Goal: Use online tool/utility

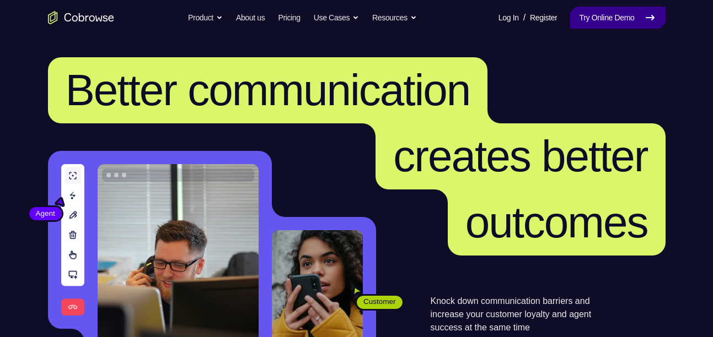
click at [600, 21] on link "Try Online Demo" at bounding box center [617, 18] width 95 height 22
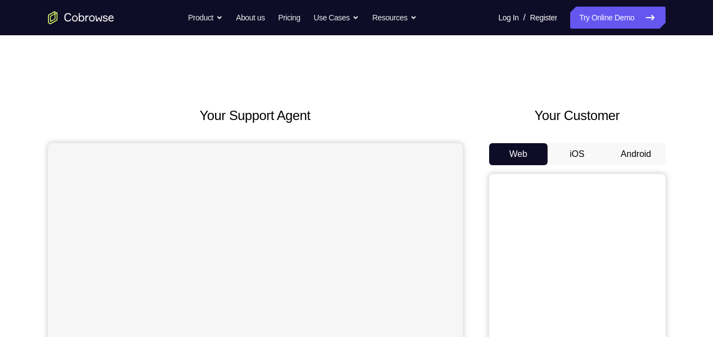
click at [631, 153] on button "Android" at bounding box center [635, 154] width 59 height 22
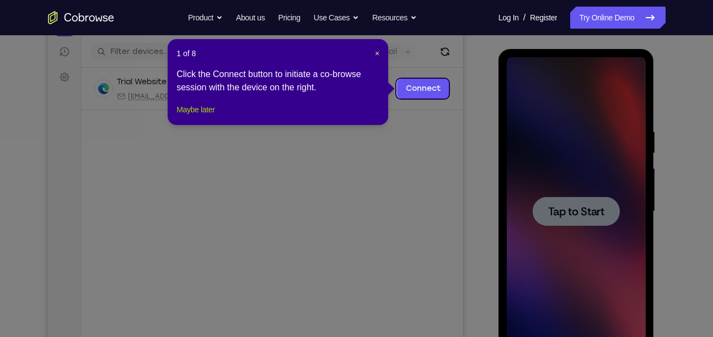
click at [193, 116] on button "Maybe later" at bounding box center [195, 109] width 38 height 13
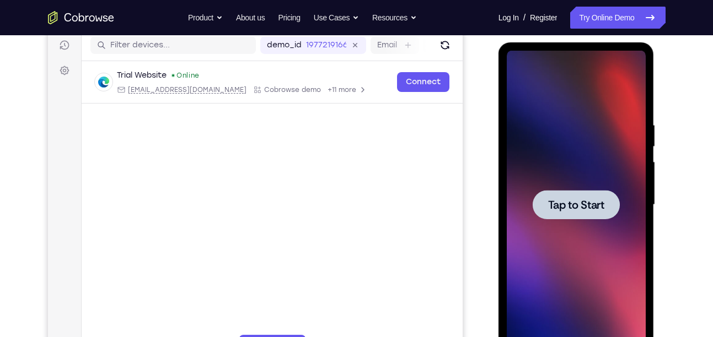
scroll to position [176, 0]
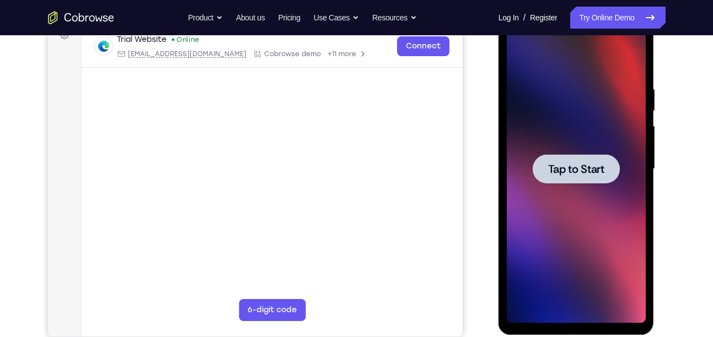
click at [579, 175] on span "Tap to Start" at bounding box center [576, 169] width 56 height 11
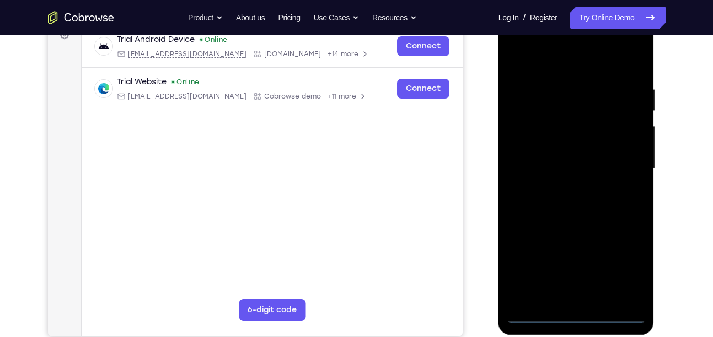
click at [577, 316] on div at bounding box center [576, 169] width 139 height 309
click at [622, 274] on div at bounding box center [576, 169] width 139 height 309
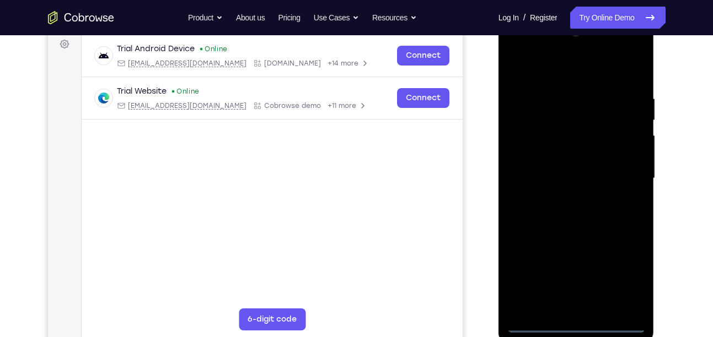
scroll to position [165, 0]
click at [557, 69] on div at bounding box center [576, 179] width 139 height 309
click at [621, 170] on div at bounding box center [576, 179] width 139 height 309
click at [564, 199] on div at bounding box center [576, 179] width 139 height 309
click at [568, 151] on div at bounding box center [576, 179] width 139 height 309
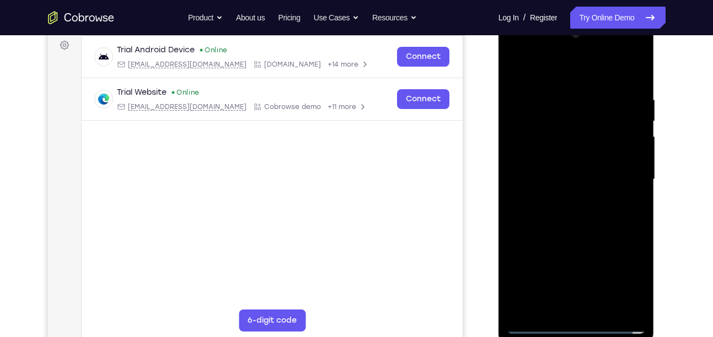
click at [562, 176] on div at bounding box center [576, 179] width 139 height 309
click at [556, 198] on div at bounding box center [576, 179] width 139 height 309
click at [576, 151] on div at bounding box center [576, 179] width 139 height 309
drag, startPoint x: 562, startPoint y: 196, endPoint x: 578, endPoint y: 220, distance: 29.5
click at [578, 220] on div at bounding box center [576, 179] width 139 height 309
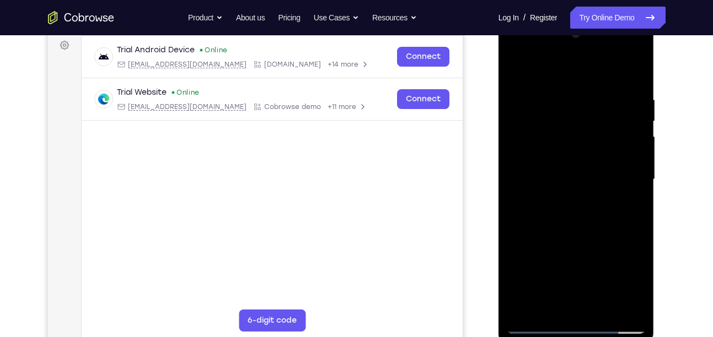
click at [558, 97] on div at bounding box center [576, 179] width 139 height 309
click at [631, 71] on div at bounding box center [576, 179] width 139 height 309
click at [637, 63] on div at bounding box center [576, 179] width 139 height 309
click at [619, 93] on div at bounding box center [576, 179] width 139 height 309
click at [578, 100] on div at bounding box center [576, 179] width 139 height 309
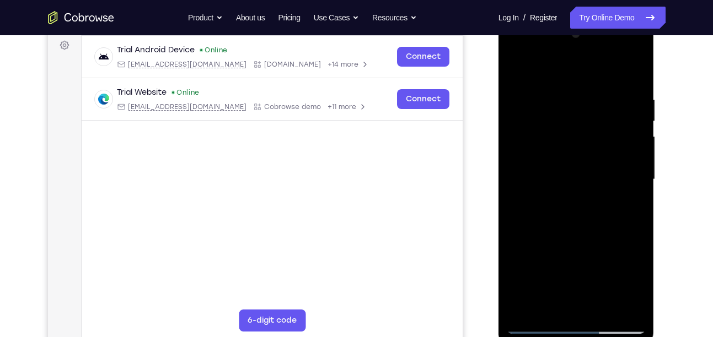
click at [516, 67] on div at bounding box center [576, 179] width 139 height 309
click at [520, 71] on div at bounding box center [576, 179] width 139 height 309
click at [638, 308] on div at bounding box center [576, 179] width 139 height 309
click at [598, 310] on div at bounding box center [576, 179] width 139 height 309
click at [572, 235] on div at bounding box center [576, 179] width 139 height 309
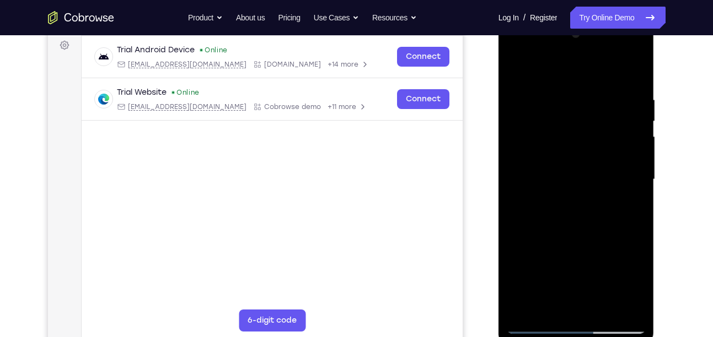
click at [568, 150] on div at bounding box center [576, 179] width 139 height 309
click at [558, 303] on div at bounding box center [576, 179] width 139 height 309
click at [628, 207] on div at bounding box center [576, 179] width 139 height 309
click at [512, 73] on div at bounding box center [576, 179] width 139 height 309
drag, startPoint x: 571, startPoint y: 218, endPoint x: 584, endPoint y: 274, distance: 58.3
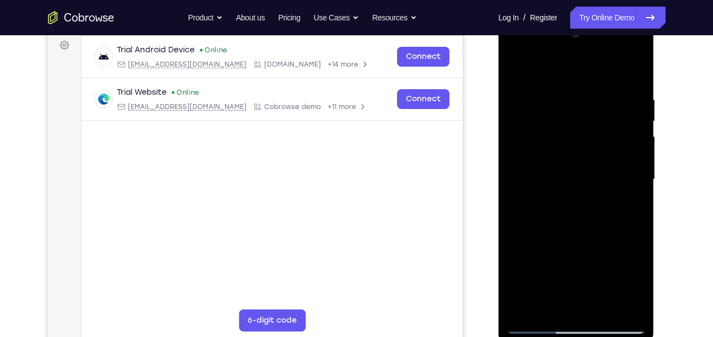
click at [584, 274] on div at bounding box center [576, 179] width 139 height 309
click at [516, 68] on div at bounding box center [576, 179] width 139 height 309
drag, startPoint x: 563, startPoint y: 210, endPoint x: 565, endPoint y: 86, distance: 124.0
click at [565, 86] on div at bounding box center [576, 179] width 139 height 309
drag, startPoint x: 573, startPoint y: 224, endPoint x: 569, endPoint y: 73, distance: 150.5
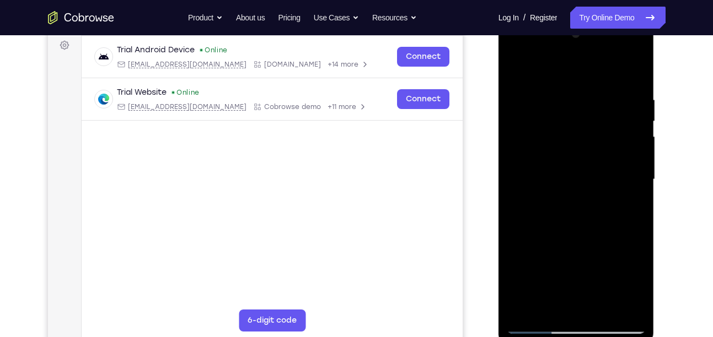
click at [569, 73] on div at bounding box center [576, 179] width 139 height 309
drag, startPoint x: 557, startPoint y: 271, endPoint x: 574, endPoint y: 157, distance: 114.7
click at [574, 157] on div at bounding box center [576, 179] width 139 height 309
drag, startPoint x: 557, startPoint y: 240, endPoint x: 569, endPoint y: 94, distance: 146.6
click at [569, 94] on div at bounding box center [576, 179] width 139 height 309
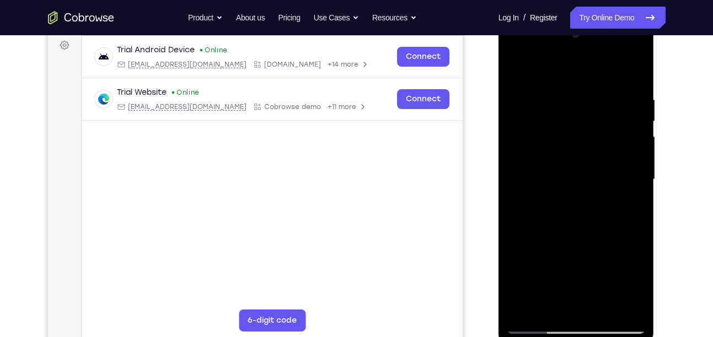
drag, startPoint x: 551, startPoint y: 225, endPoint x: 554, endPoint y: 130, distance: 96.0
click at [554, 130] on div at bounding box center [576, 179] width 139 height 309
drag, startPoint x: 561, startPoint y: 241, endPoint x: 579, endPoint y: 170, distance: 73.3
click at [579, 170] on div at bounding box center [576, 179] width 139 height 309
drag, startPoint x: 604, startPoint y: 274, endPoint x: 611, endPoint y: 95, distance: 178.7
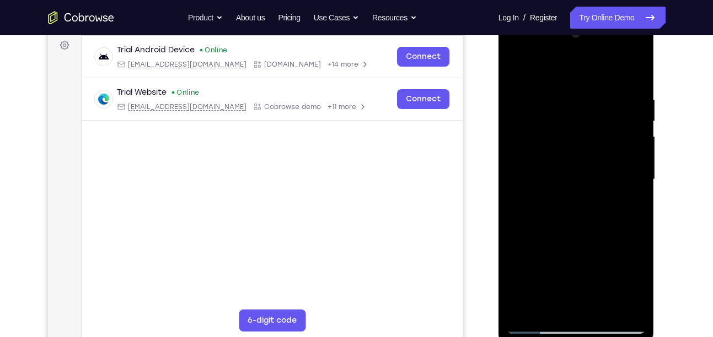
click at [611, 95] on div at bounding box center [576, 179] width 139 height 309
drag, startPoint x: 592, startPoint y: 185, endPoint x: 592, endPoint y: 58, distance: 126.2
click at [592, 58] on div at bounding box center [576, 179] width 139 height 309
drag, startPoint x: 589, startPoint y: 258, endPoint x: 621, endPoint y: 114, distance: 148.4
click at [621, 114] on div at bounding box center [576, 179] width 139 height 309
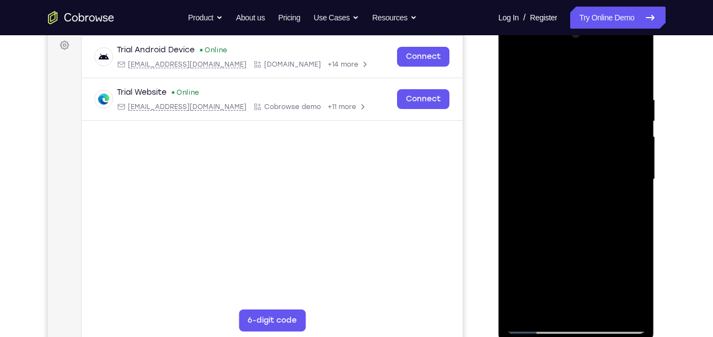
drag, startPoint x: 604, startPoint y: 276, endPoint x: 605, endPoint y: 127, distance: 148.8
click at [605, 127] on div at bounding box center [576, 179] width 139 height 309
drag, startPoint x: 592, startPoint y: 243, endPoint x: 610, endPoint y: 62, distance: 181.0
click at [610, 62] on div at bounding box center [576, 179] width 139 height 309
drag, startPoint x: 604, startPoint y: 257, endPoint x: 613, endPoint y: 20, distance: 237.2
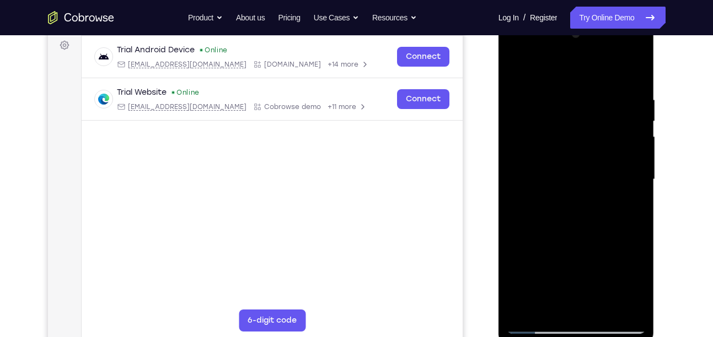
click at [613, 20] on div at bounding box center [576, 181] width 156 height 328
drag, startPoint x: 591, startPoint y: 256, endPoint x: 573, endPoint y: 154, distance: 104.2
click at [573, 154] on div at bounding box center [576, 179] width 139 height 309
drag, startPoint x: 560, startPoint y: 231, endPoint x: 654, endPoint y: 202, distance: 98.3
click at [654, 202] on div at bounding box center [576, 181] width 156 height 328
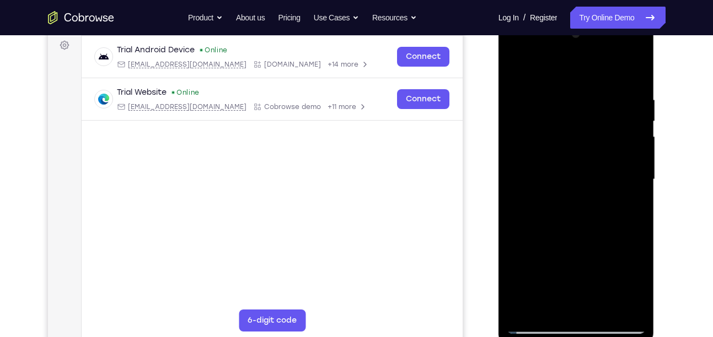
drag, startPoint x: 588, startPoint y: 245, endPoint x: 622, endPoint y: 121, distance: 128.6
click at [622, 121] on div at bounding box center [576, 179] width 139 height 309
drag, startPoint x: 596, startPoint y: 165, endPoint x: 615, endPoint y: 98, distance: 69.4
click at [615, 98] on div at bounding box center [576, 179] width 139 height 309
drag, startPoint x: 588, startPoint y: 240, endPoint x: 603, endPoint y: 176, distance: 65.6
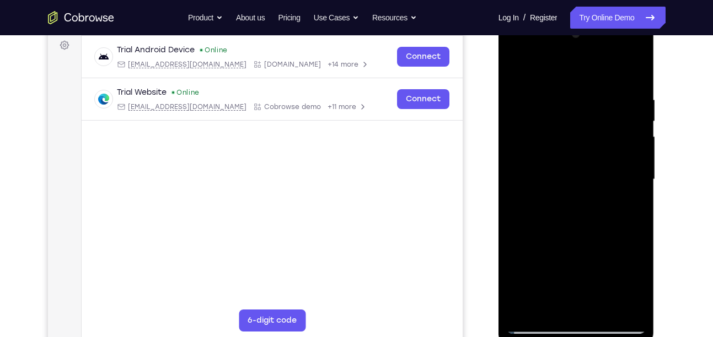
click at [603, 176] on div at bounding box center [576, 179] width 139 height 309
drag, startPoint x: 573, startPoint y: 231, endPoint x: 573, endPoint y: 244, distance: 12.7
click at [573, 244] on div at bounding box center [576, 179] width 139 height 309
drag, startPoint x: 574, startPoint y: 261, endPoint x: 605, endPoint y: 62, distance: 201.3
click at [605, 62] on div at bounding box center [576, 179] width 139 height 309
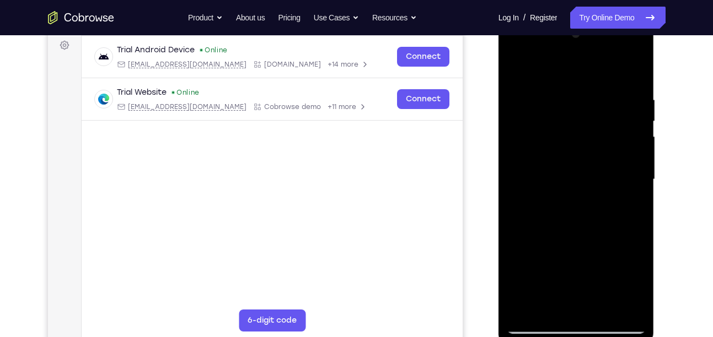
drag, startPoint x: 589, startPoint y: 126, endPoint x: 592, endPoint y: 265, distance: 138.4
click at [592, 265] on div at bounding box center [576, 179] width 139 height 309
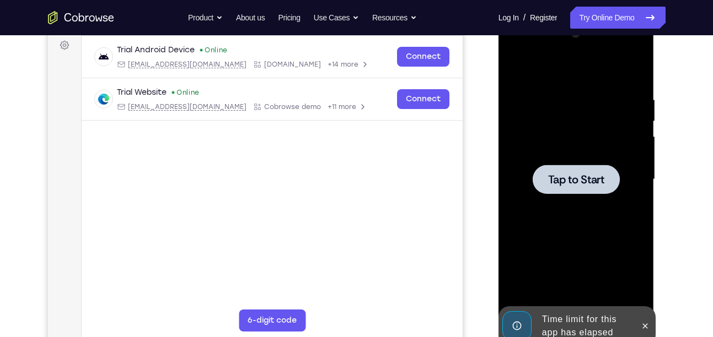
drag, startPoint x: 584, startPoint y: 215, endPoint x: 610, endPoint y: 219, distance: 26.2
click at [610, 17] on div "Tap to Start" at bounding box center [576, 17] width 156 height 0
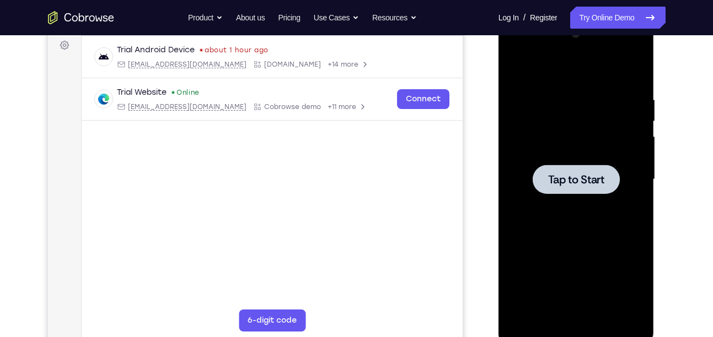
click at [575, 189] on div at bounding box center [575, 179] width 87 height 29
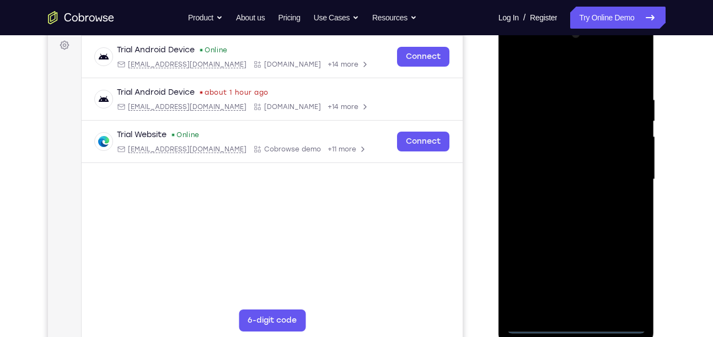
click at [576, 323] on div at bounding box center [576, 179] width 139 height 309
click at [623, 275] on div at bounding box center [576, 179] width 139 height 309
click at [583, 84] on div at bounding box center [576, 179] width 139 height 309
click at [570, 74] on div at bounding box center [576, 179] width 139 height 309
click at [622, 174] on div at bounding box center [576, 179] width 139 height 309
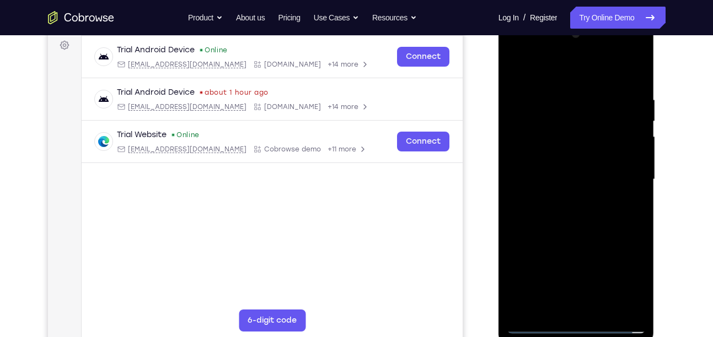
click at [561, 197] on div at bounding box center [576, 179] width 139 height 309
click at [547, 169] on div at bounding box center [576, 179] width 139 height 309
click at [567, 164] on div at bounding box center [576, 179] width 139 height 309
click at [568, 181] on div at bounding box center [576, 179] width 139 height 309
click at [583, 228] on div at bounding box center [576, 179] width 139 height 309
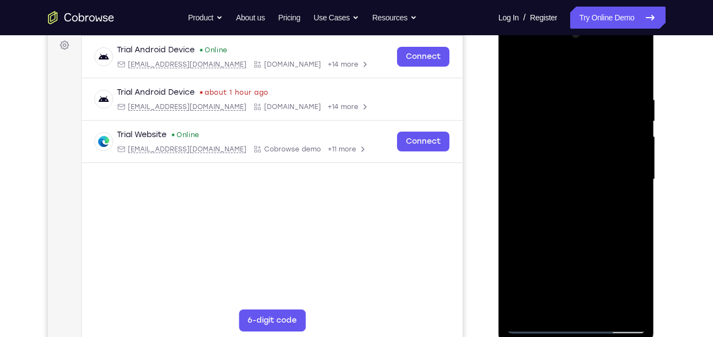
click at [600, 311] on div at bounding box center [576, 179] width 139 height 309
click at [577, 239] on div at bounding box center [576, 179] width 139 height 309
click at [572, 144] on div at bounding box center [576, 179] width 139 height 309
click at [551, 302] on div at bounding box center [576, 179] width 139 height 309
click at [631, 206] on div at bounding box center [576, 179] width 139 height 309
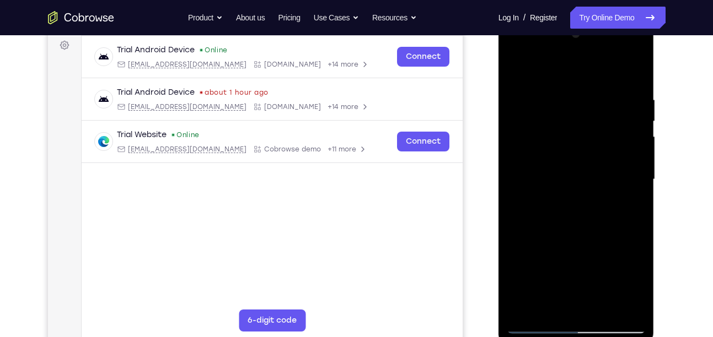
click at [630, 208] on div at bounding box center [576, 179] width 139 height 309
click at [516, 66] on div at bounding box center [576, 179] width 139 height 309
click at [520, 65] on div at bounding box center [576, 179] width 139 height 309
drag, startPoint x: 579, startPoint y: 253, endPoint x: 589, endPoint y: 76, distance: 177.2
click at [589, 76] on div at bounding box center [576, 179] width 139 height 309
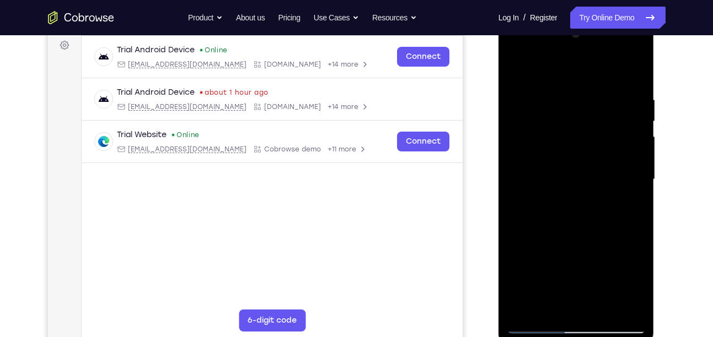
drag, startPoint x: 595, startPoint y: 234, endPoint x: 622, endPoint y: 68, distance: 167.4
click at [622, 68] on div at bounding box center [576, 179] width 139 height 309
drag, startPoint x: 606, startPoint y: 240, endPoint x: 599, endPoint y: 107, distance: 133.5
click at [599, 107] on div at bounding box center [576, 179] width 139 height 309
drag, startPoint x: 562, startPoint y: 265, endPoint x: 572, endPoint y: 116, distance: 149.1
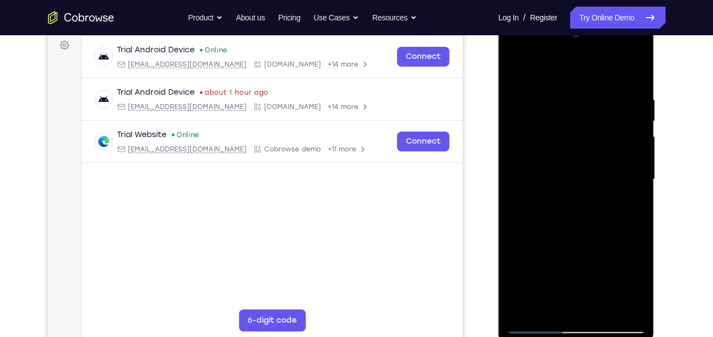
click at [572, 116] on div at bounding box center [576, 179] width 139 height 309
drag, startPoint x: 563, startPoint y: 112, endPoint x: 584, endPoint y: 284, distance: 173.3
click at [584, 284] on div at bounding box center [576, 179] width 139 height 309
drag, startPoint x: 567, startPoint y: 101, endPoint x: 586, endPoint y: 240, distance: 140.7
click at [586, 240] on div at bounding box center [576, 179] width 139 height 309
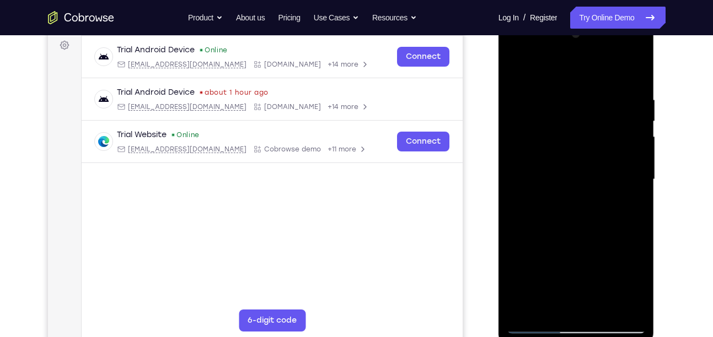
drag, startPoint x: 562, startPoint y: 80, endPoint x: 587, endPoint y: 214, distance: 135.8
click at [587, 214] on div at bounding box center [576, 179] width 139 height 309
drag, startPoint x: 570, startPoint y: 134, endPoint x: 596, endPoint y: 276, distance: 143.9
click at [596, 276] on div at bounding box center [576, 179] width 139 height 309
click at [602, 311] on div at bounding box center [576, 179] width 139 height 309
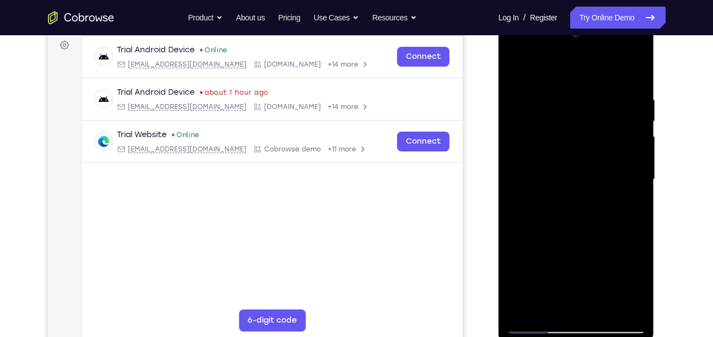
click at [560, 149] on div at bounding box center [576, 179] width 139 height 309
click at [516, 68] on div at bounding box center [576, 179] width 139 height 309
click at [512, 63] on div at bounding box center [576, 179] width 139 height 309
click at [601, 307] on div at bounding box center [576, 179] width 139 height 309
click at [567, 150] on div at bounding box center [576, 179] width 139 height 309
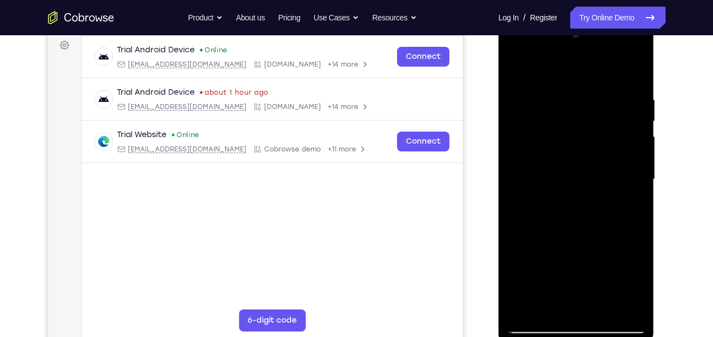
click at [568, 298] on div at bounding box center [576, 179] width 139 height 309
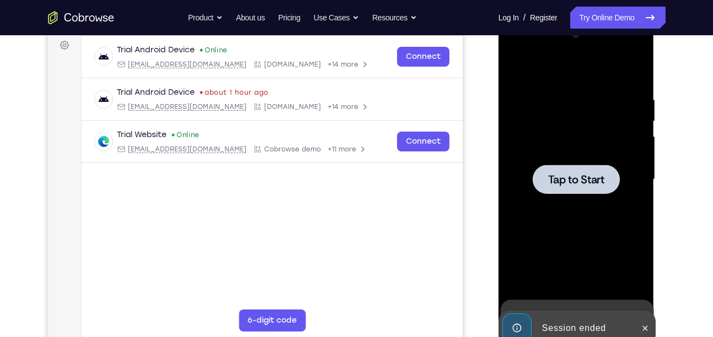
click at [568, 182] on span "Tap to Start" at bounding box center [576, 179] width 56 height 11
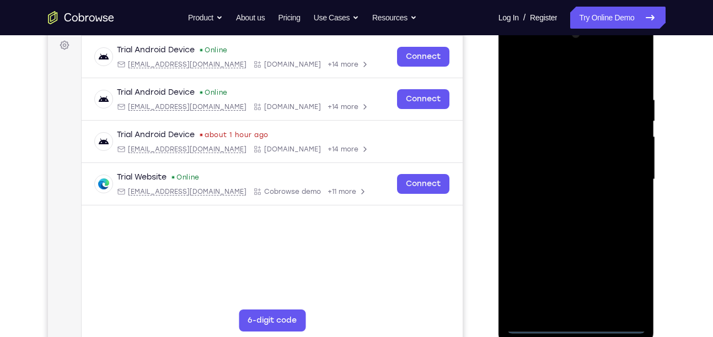
click at [578, 326] on div at bounding box center [576, 179] width 139 height 309
click at [626, 281] on div at bounding box center [576, 179] width 139 height 309
click at [559, 77] on div at bounding box center [576, 179] width 139 height 309
click at [618, 173] on div at bounding box center [576, 179] width 139 height 309
click at [562, 200] on div at bounding box center [576, 179] width 139 height 309
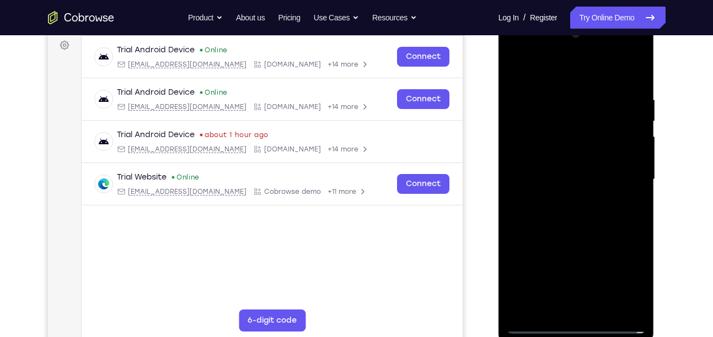
click at [578, 165] on div at bounding box center [576, 179] width 139 height 309
click at [581, 155] on div at bounding box center [576, 179] width 139 height 309
click at [574, 178] on div at bounding box center [576, 179] width 139 height 309
click at [585, 229] on div at bounding box center [576, 179] width 139 height 309
click at [629, 310] on div at bounding box center [576, 179] width 139 height 309
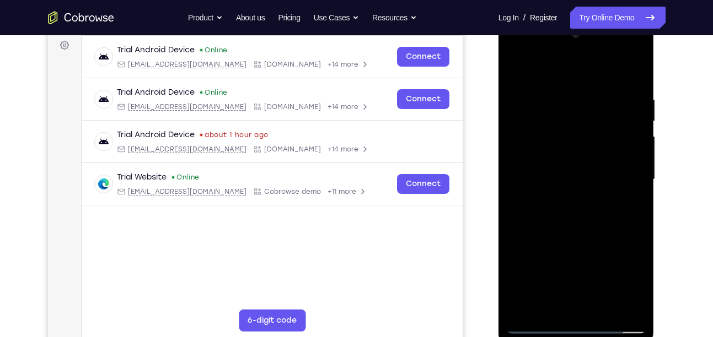
drag, startPoint x: 572, startPoint y: 238, endPoint x: 612, endPoint y: 105, distance: 138.6
click at [612, 105] on div at bounding box center [576, 179] width 139 height 309
click at [536, 141] on div at bounding box center [576, 179] width 139 height 309
drag, startPoint x: 584, startPoint y: 137, endPoint x: 601, endPoint y: 258, distance: 122.5
click at [601, 258] on div at bounding box center [576, 179] width 139 height 309
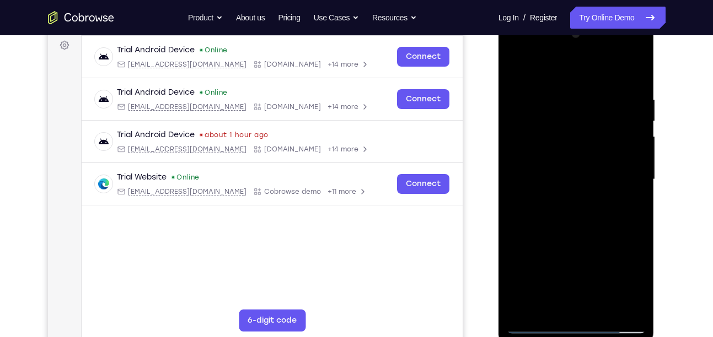
drag, startPoint x: 533, startPoint y: 63, endPoint x: 666, endPoint y: 72, distance: 133.7
click at [655, 72] on html "Online web based iOS Simulators and Android Emulators. Run iPhone, iPad, Mobile…" at bounding box center [576, 182] width 157 height 331
drag, startPoint x: 599, startPoint y: 160, endPoint x: 594, endPoint y: 184, distance: 23.7
click at [594, 184] on div at bounding box center [576, 179] width 139 height 309
click at [516, 67] on div at bounding box center [576, 179] width 139 height 309
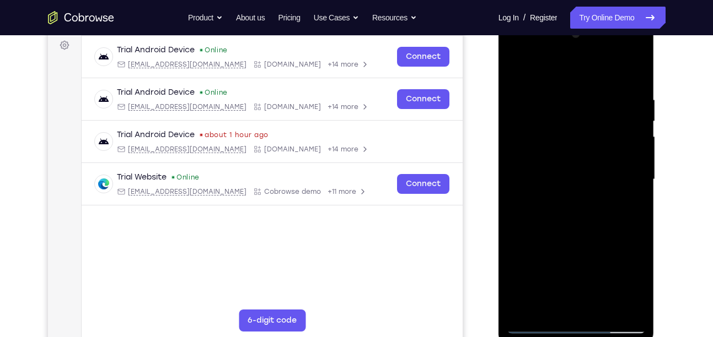
click at [578, 258] on div at bounding box center [576, 179] width 139 height 309
drag, startPoint x: 569, startPoint y: 212, endPoint x: 569, endPoint y: 192, distance: 19.8
click at [569, 192] on div at bounding box center [576, 179] width 139 height 309
drag, startPoint x: 565, startPoint y: 133, endPoint x: 556, endPoint y: 100, distance: 34.4
click at [556, 100] on div at bounding box center [576, 179] width 139 height 309
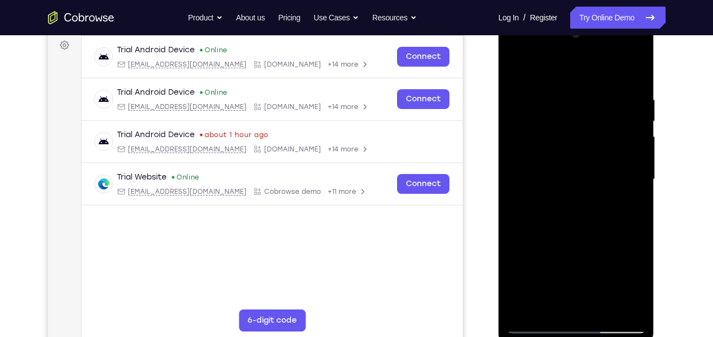
click at [514, 64] on div at bounding box center [576, 179] width 139 height 309
click at [515, 69] on div at bounding box center [576, 179] width 139 height 309
drag, startPoint x: 541, startPoint y: 144, endPoint x: 549, endPoint y: 68, distance: 76.0
click at [549, 68] on div at bounding box center [576, 179] width 139 height 309
click at [619, 163] on div at bounding box center [576, 179] width 139 height 309
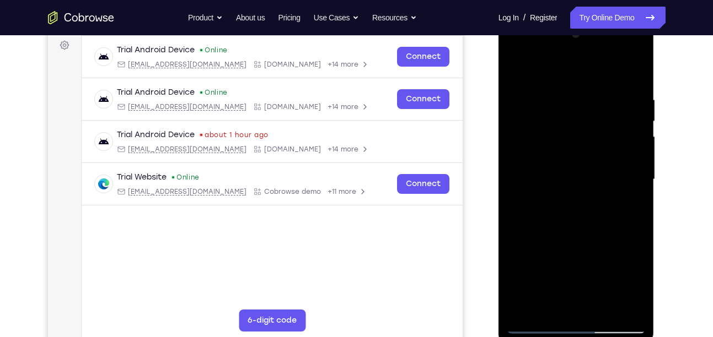
drag, startPoint x: 582, startPoint y: 130, endPoint x: 586, endPoint y: 173, distance: 43.8
click at [586, 173] on div at bounding box center [576, 179] width 139 height 309
drag, startPoint x: 580, startPoint y: 186, endPoint x: 569, endPoint y: 183, distance: 11.4
click at [569, 183] on div at bounding box center [576, 179] width 139 height 309
click at [517, 67] on div at bounding box center [576, 179] width 139 height 309
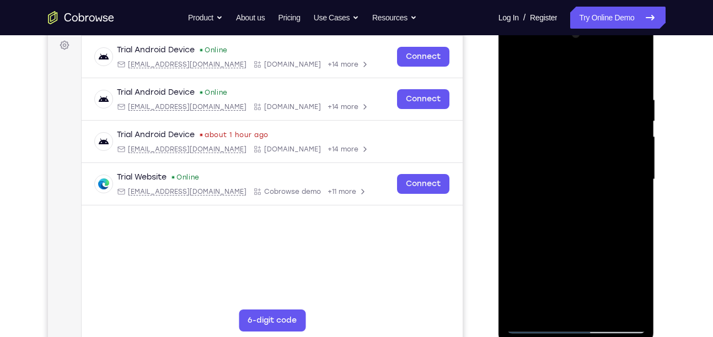
drag, startPoint x: 586, startPoint y: 186, endPoint x: 605, endPoint y: 67, distance: 120.6
click at [605, 67] on div at bounding box center [576, 179] width 139 height 309
click at [528, 185] on div at bounding box center [576, 179] width 139 height 309
drag, startPoint x: 607, startPoint y: 122, endPoint x: 619, endPoint y: 163, distance: 42.5
click at [619, 163] on div at bounding box center [576, 179] width 139 height 309
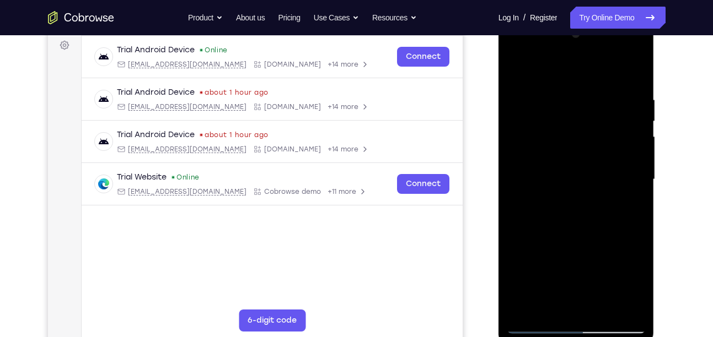
click at [640, 138] on div at bounding box center [576, 179] width 139 height 309
click at [638, 140] on div at bounding box center [576, 179] width 139 height 309
drag, startPoint x: 572, startPoint y: 126, endPoint x: 546, endPoint y: 122, distance: 26.7
click at [546, 122] on div at bounding box center [576, 179] width 139 height 309
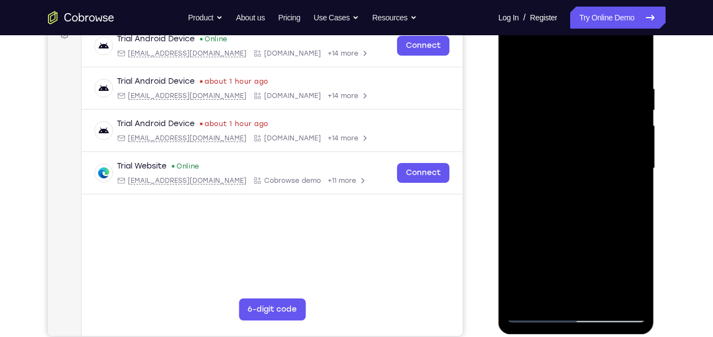
scroll to position [166, 0]
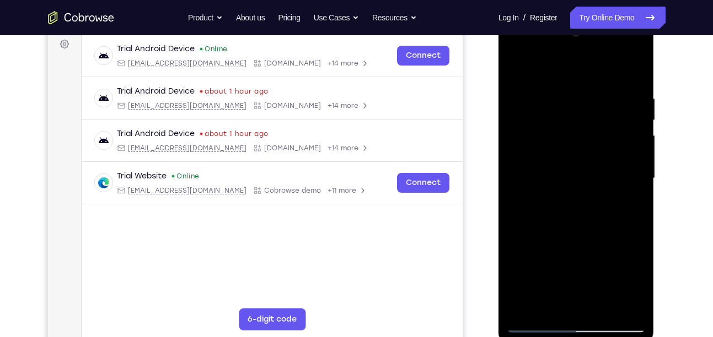
click at [518, 69] on div at bounding box center [576, 178] width 139 height 309
drag, startPoint x: 569, startPoint y: 230, endPoint x: 607, endPoint y: 95, distance: 140.7
click at [607, 95] on div at bounding box center [576, 178] width 139 height 309
click at [618, 176] on div at bounding box center [576, 178] width 139 height 309
drag, startPoint x: 575, startPoint y: 115, endPoint x: 564, endPoint y: 213, distance: 99.3
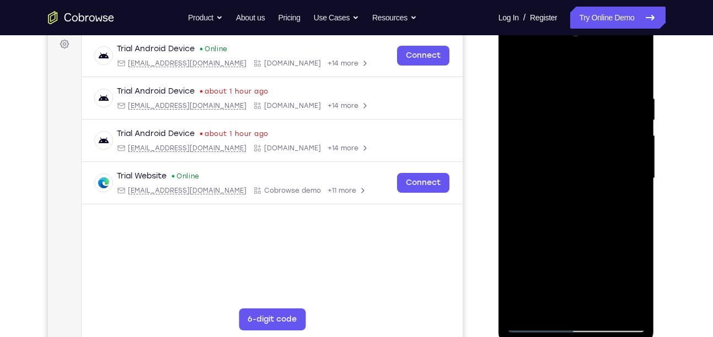
click at [564, 213] on div at bounding box center [576, 178] width 139 height 309
click at [516, 67] on div at bounding box center [576, 178] width 139 height 309
drag, startPoint x: 541, startPoint y: 138, endPoint x: 546, endPoint y: 51, distance: 86.7
click at [546, 51] on div at bounding box center [576, 178] width 139 height 309
drag, startPoint x: 572, startPoint y: 166, endPoint x: 586, endPoint y: 87, distance: 80.6
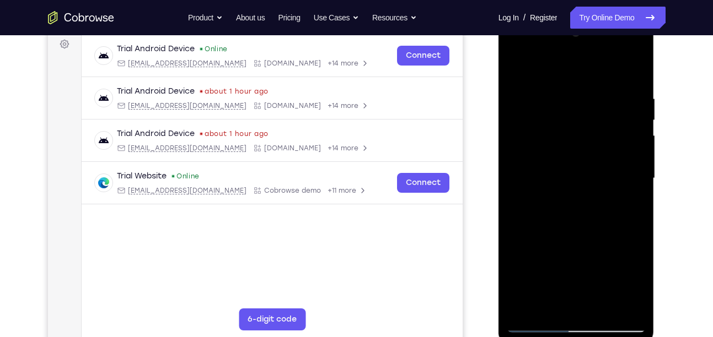
click at [586, 87] on div at bounding box center [576, 178] width 139 height 309
drag, startPoint x: 578, startPoint y: 177, endPoint x: 594, endPoint y: 91, distance: 87.4
click at [594, 91] on div at bounding box center [576, 178] width 139 height 309
click at [572, 159] on div at bounding box center [576, 178] width 139 height 309
drag, startPoint x: 598, startPoint y: 124, endPoint x: 599, endPoint y: 192, distance: 68.4
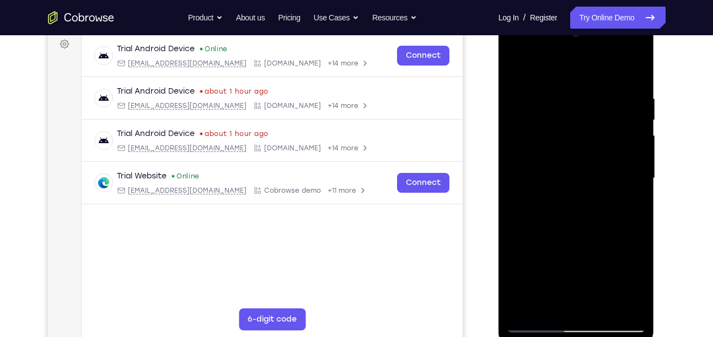
click at [599, 192] on div at bounding box center [576, 178] width 139 height 309
click at [637, 164] on div at bounding box center [576, 178] width 139 height 309
click at [638, 162] on div at bounding box center [576, 178] width 139 height 309
click at [639, 161] on div at bounding box center [576, 178] width 139 height 309
click at [519, 63] on div at bounding box center [576, 178] width 139 height 309
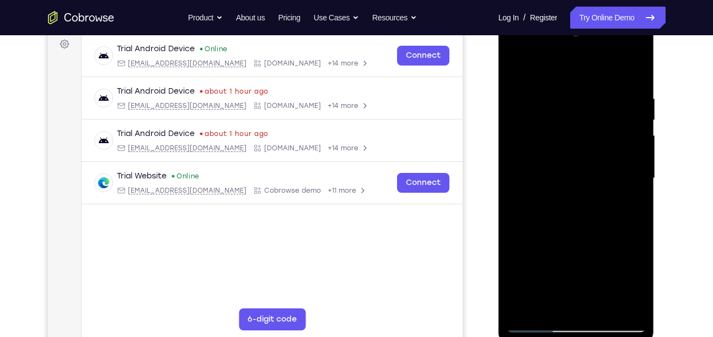
click at [518, 175] on div at bounding box center [576, 178] width 139 height 309
click at [636, 40] on div at bounding box center [576, 178] width 139 height 309
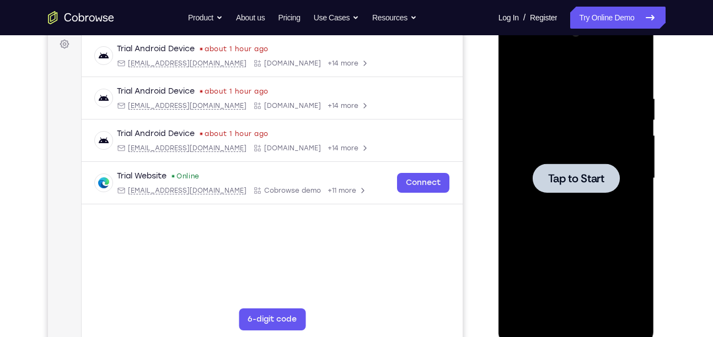
click at [568, 187] on div at bounding box center [575, 178] width 87 height 29
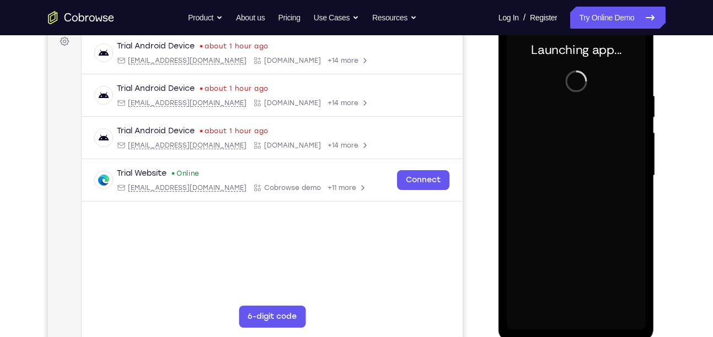
scroll to position [170, 0]
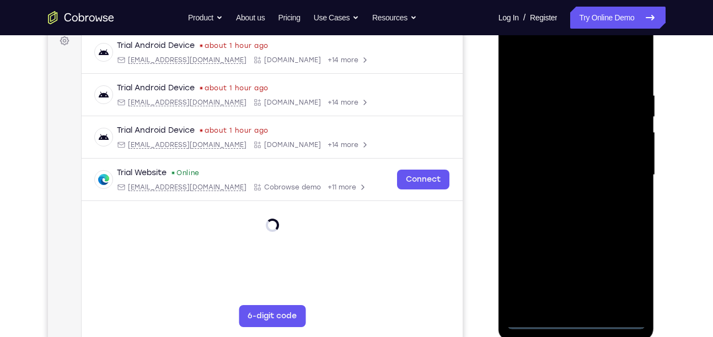
click at [577, 319] on div at bounding box center [576, 175] width 139 height 309
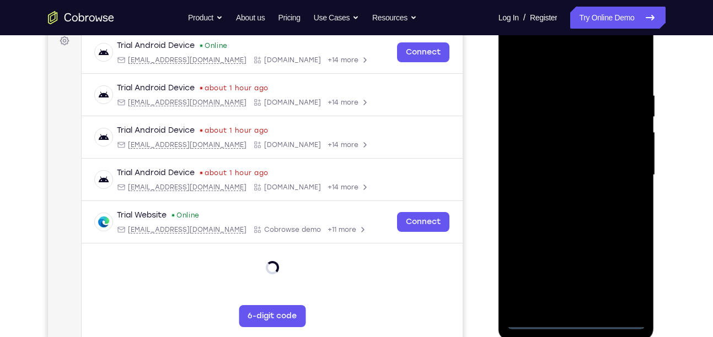
click at [629, 276] on div at bounding box center [576, 175] width 139 height 309
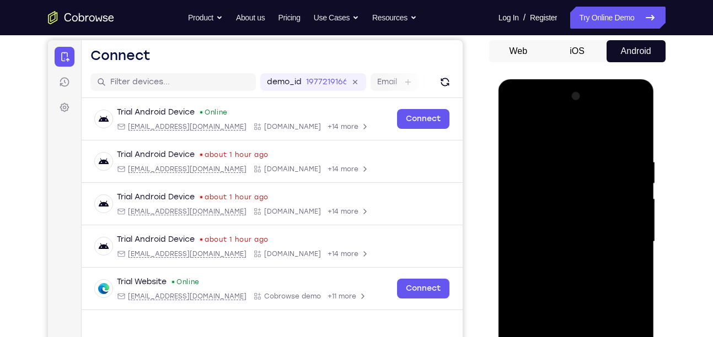
scroll to position [104, 0]
click at [579, 140] on div at bounding box center [576, 241] width 139 height 309
click at [624, 233] on div at bounding box center [576, 241] width 139 height 309
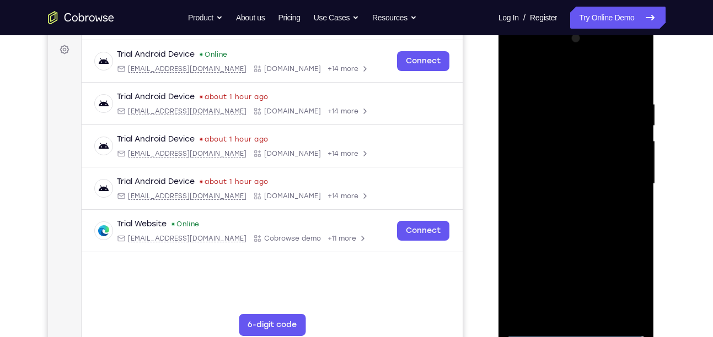
scroll to position [160, 0]
click at [565, 204] on div at bounding box center [576, 184] width 139 height 309
click at [568, 170] on div at bounding box center [576, 184] width 139 height 309
click at [557, 167] on div at bounding box center [576, 184] width 139 height 309
click at [550, 181] on div at bounding box center [576, 184] width 139 height 309
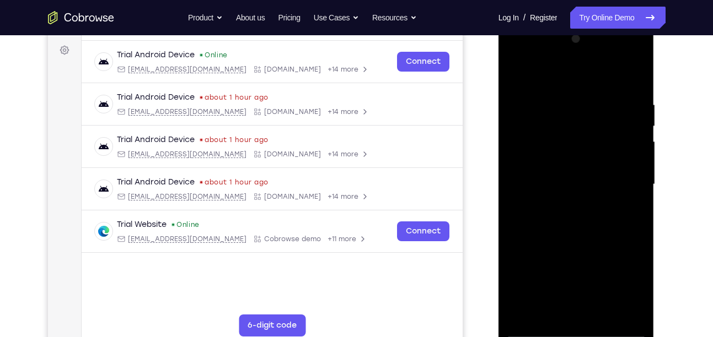
drag, startPoint x: 572, startPoint y: 225, endPoint x: 591, endPoint y: 129, distance: 98.3
click at [591, 129] on div at bounding box center [576, 184] width 139 height 309
click at [572, 221] on div at bounding box center [576, 184] width 139 height 309
click at [603, 315] on div at bounding box center [576, 184] width 139 height 309
click at [587, 241] on div at bounding box center [576, 184] width 139 height 309
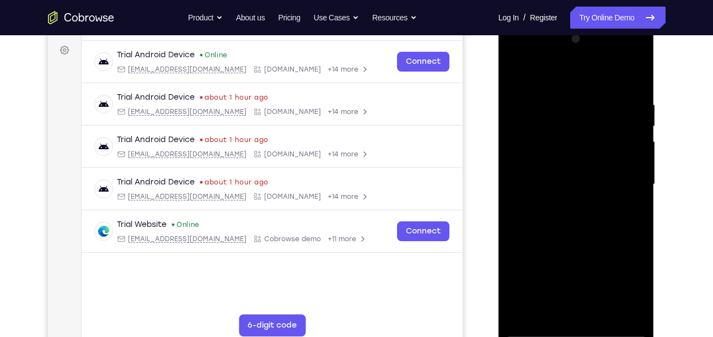
click at [570, 162] on div at bounding box center [576, 184] width 139 height 309
click at [571, 150] on div at bounding box center [576, 184] width 139 height 309
click at [566, 313] on div at bounding box center [576, 184] width 139 height 309
click at [630, 211] on div at bounding box center [576, 184] width 139 height 309
click at [514, 74] on div at bounding box center [576, 184] width 139 height 309
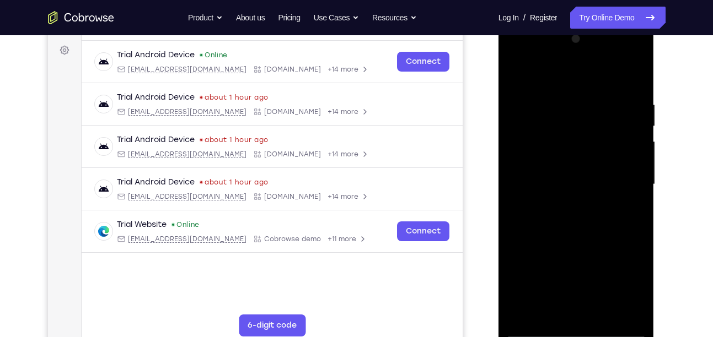
click at [518, 74] on div at bounding box center [576, 184] width 139 height 309
drag, startPoint x: 572, startPoint y: 235, endPoint x: 589, endPoint y: 181, distance: 56.7
click at [589, 181] on div at bounding box center [576, 184] width 139 height 309
click at [635, 69] on div at bounding box center [576, 184] width 139 height 309
drag, startPoint x: 569, startPoint y: 222, endPoint x: 581, endPoint y: 73, distance: 149.3
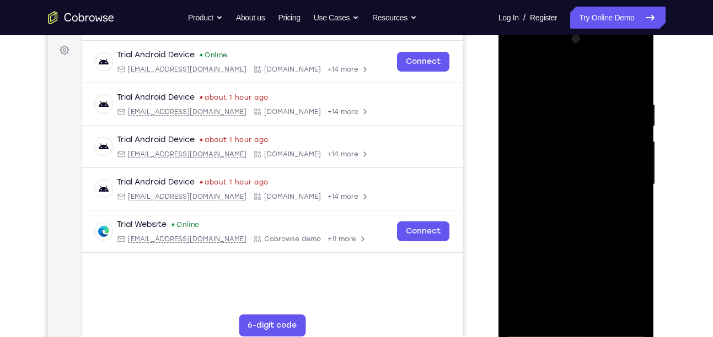
click at [581, 73] on div at bounding box center [576, 184] width 139 height 309
drag, startPoint x: 604, startPoint y: 253, endPoint x: 595, endPoint y: 90, distance: 163.4
click at [595, 90] on div at bounding box center [576, 184] width 139 height 309
drag, startPoint x: 606, startPoint y: 274, endPoint x: 606, endPoint y: 92, distance: 182.4
click at [606, 92] on div at bounding box center [576, 184] width 139 height 309
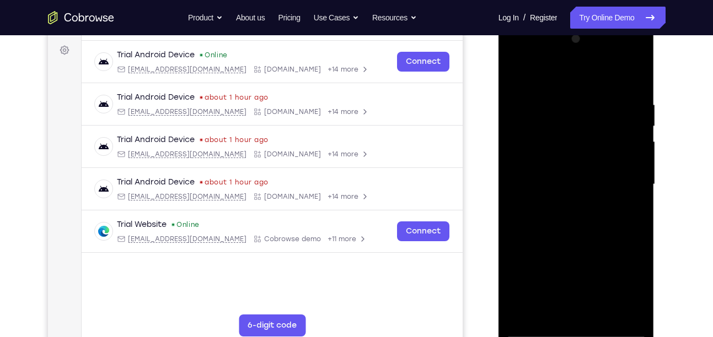
drag, startPoint x: 578, startPoint y: 265, endPoint x: 589, endPoint y: 104, distance: 161.9
click at [589, 104] on div at bounding box center [576, 184] width 139 height 309
click at [638, 70] on div at bounding box center [576, 184] width 139 height 309
click at [519, 70] on div at bounding box center [576, 184] width 139 height 309
drag, startPoint x: 535, startPoint y: 211, endPoint x: 559, endPoint y: 106, distance: 107.6
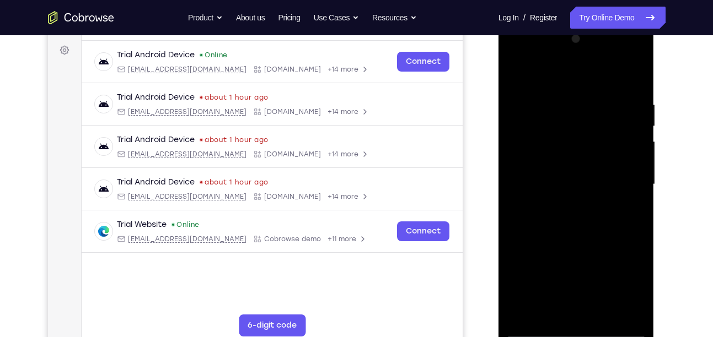
click at [559, 106] on div at bounding box center [576, 184] width 139 height 309
drag, startPoint x: 584, startPoint y: 261, endPoint x: 602, endPoint y: 182, distance: 80.2
click at [602, 182] on div at bounding box center [576, 184] width 139 height 309
click at [599, 315] on div at bounding box center [576, 184] width 139 height 309
click at [554, 158] on div at bounding box center [576, 184] width 139 height 309
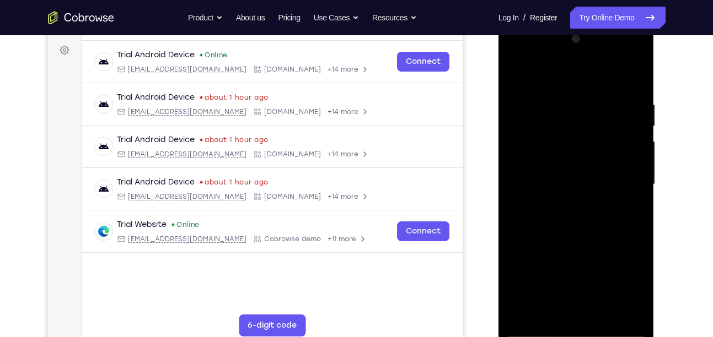
click at [514, 79] on div at bounding box center [576, 184] width 139 height 309
click at [517, 74] on div at bounding box center [576, 184] width 139 height 309
drag, startPoint x: 563, startPoint y: 269, endPoint x: 580, endPoint y: 138, distance: 132.3
click at [580, 138] on div at bounding box center [576, 184] width 139 height 309
drag, startPoint x: 589, startPoint y: 281, endPoint x: 619, endPoint y: 59, distance: 224.2
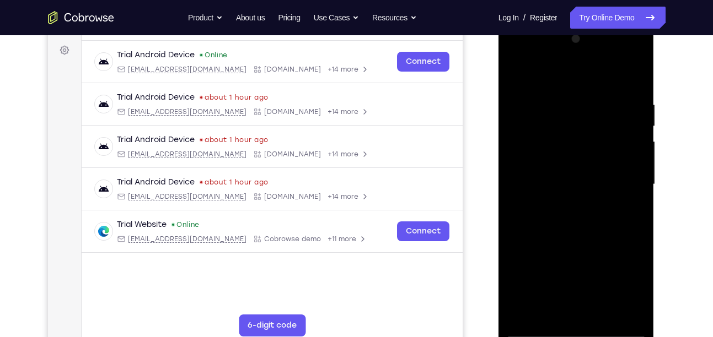
click at [619, 59] on div at bounding box center [576, 184] width 139 height 309
drag, startPoint x: 595, startPoint y: 157, endPoint x: 634, endPoint y: 91, distance: 76.2
click at [634, 91] on div at bounding box center [576, 184] width 139 height 309
drag, startPoint x: 619, startPoint y: 127, endPoint x: 607, endPoint y: 243, distance: 116.4
click at [607, 243] on div at bounding box center [576, 184] width 139 height 309
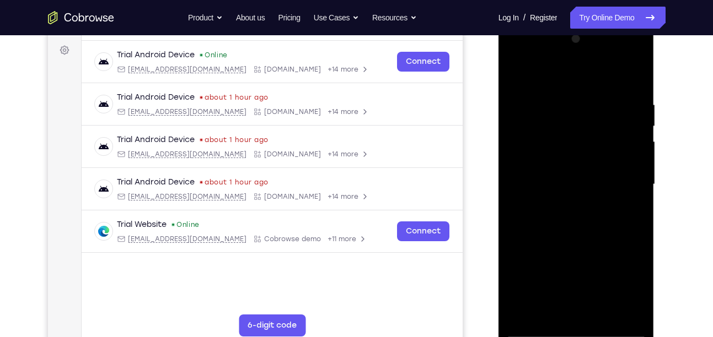
drag, startPoint x: 592, startPoint y: 101, endPoint x: 579, endPoint y: 258, distance: 157.0
click at [579, 258] on div at bounding box center [576, 184] width 139 height 309
drag, startPoint x: 604, startPoint y: 117, endPoint x: 604, endPoint y: 148, distance: 30.3
click at [604, 148] on div at bounding box center [576, 184] width 139 height 309
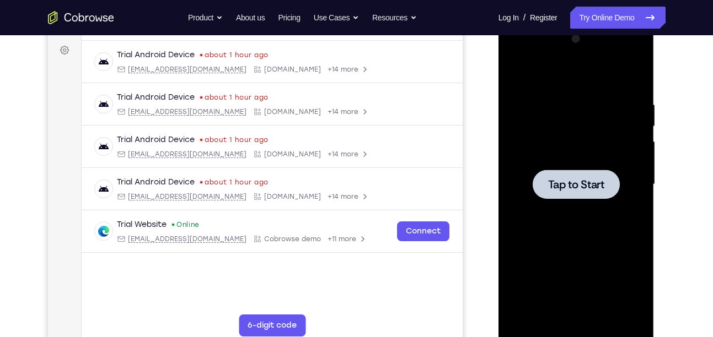
click at [544, 177] on div at bounding box center [575, 184] width 87 height 29
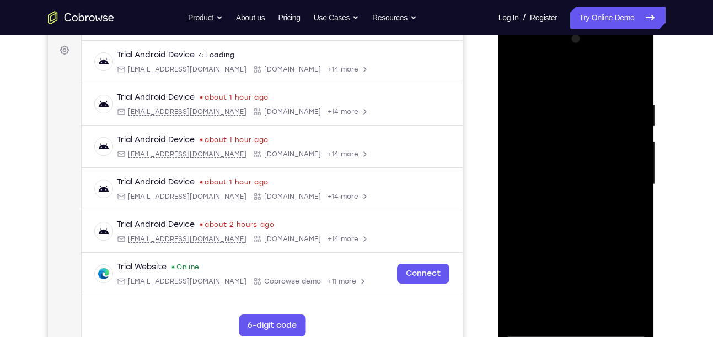
click at [578, 327] on div at bounding box center [576, 184] width 139 height 309
click at [621, 277] on div at bounding box center [576, 184] width 139 height 309
click at [551, 76] on div at bounding box center [576, 184] width 139 height 309
click at [623, 177] on div at bounding box center [576, 184] width 139 height 309
click at [564, 205] on div at bounding box center [576, 184] width 139 height 309
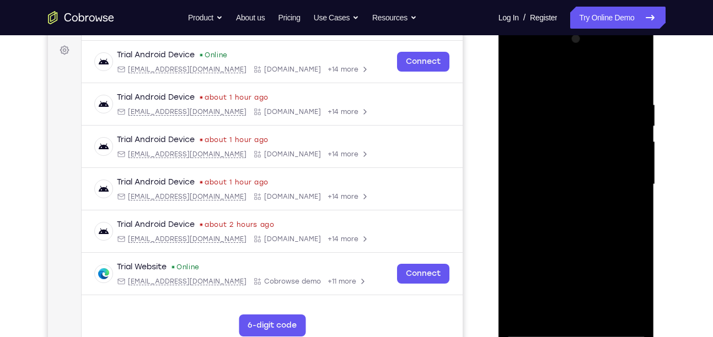
click at [572, 170] on div at bounding box center [576, 184] width 139 height 309
click at [523, 158] on div at bounding box center [576, 184] width 139 height 309
click at [545, 179] on div at bounding box center [576, 184] width 139 height 309
click at [579, 235] on div at bounding box center [576, 184] width 139 height 309
drag, startPoint x: 589, startPoint y: 252, endPoint x: 631, endPoint y: 66, distance: 190.3
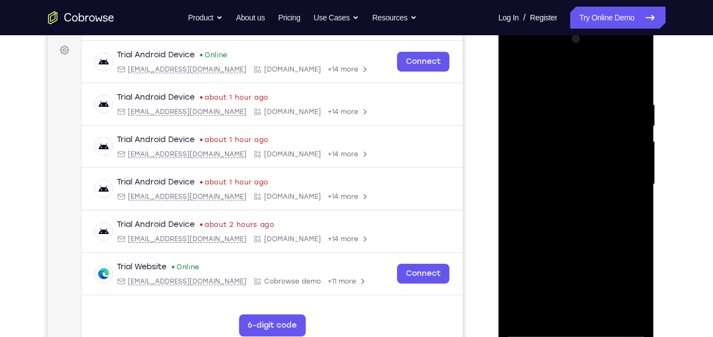
click at [631, 66] on div at bounding box center [576, 184] width 139 height 309
drag, startPoint x: 609, startPoint y: 240, endPoint x: 617, endPoint y: 110, distance: 130.3
click at [617, 110] on div at bounding box center [576, 184] width 139 height 309
drag, startPoint x: 590, startPoint y: 250, endPoint x: 638, endPoint y: 107, distance: 150.1
click at [638, 107] on div at bounding box center [576, 184] width 139 height 309
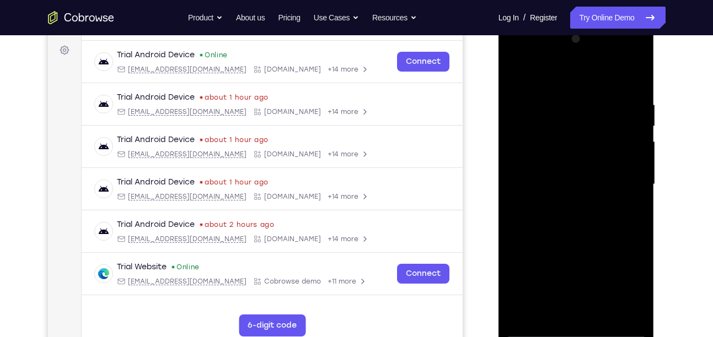
click at [599, 311] on div at bounding box center [576, 184] width 139 height 309
click at [592, 245] on div at bounding box center [576, 184] width 139 height 309
click at [539, 158] on div at bounding box center [576, 184] width 139 height 309
click at [518, 82] on div at bounding box center [576, 184] width 139 height 309
click at [518, 73] on div at bounding box center [576, 184] width 139 height 309
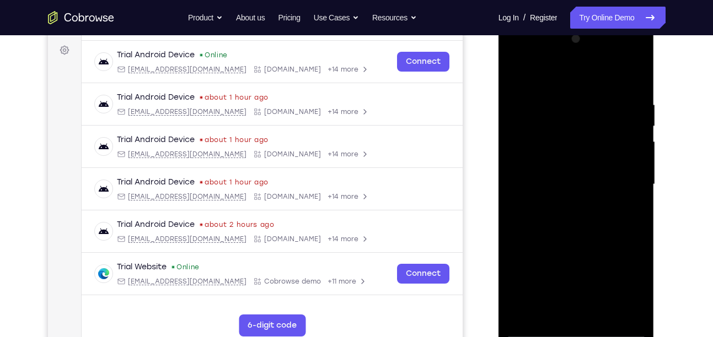
drag, startPoint x: 576, startPoint y: 301, endPoint x: 592, endPoint y: 80, distance: 221.6
click at [592, 80] on div at bounding box center [576, 184] width 139 height 309
drag, startPoint x: 573, startPoint y: 260, endPoint x: 597, endPoint y: 138, distance: 124.6
click at [597, 138] on div at bounding box center [576, 184] width 139 height 309
drag, startPoint x: 595, startPoint y: 250, endPoint x: 613, endPoint y: 110, distance: 141.2
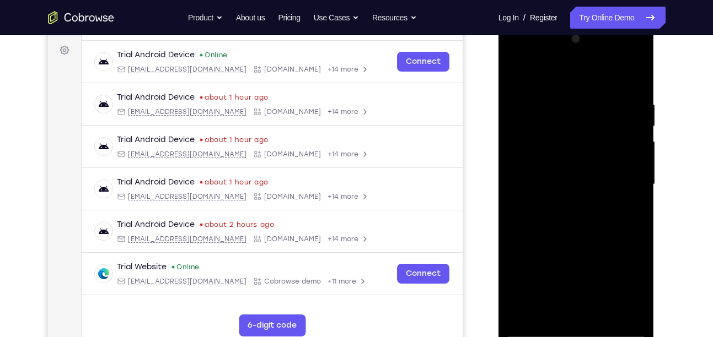
click at [613, 110] on div at bounding box center [576, 184] width 139 height 309
drag, startPoint x: 600, startPoint y: 263, endPoint x: 622, endPoint y: 142, distance: 122.8
click at [622, 142] on div at bounding box center [576, 184] width 139 height 309
